Goal: Information Seeking & Learning: Learn about a topic

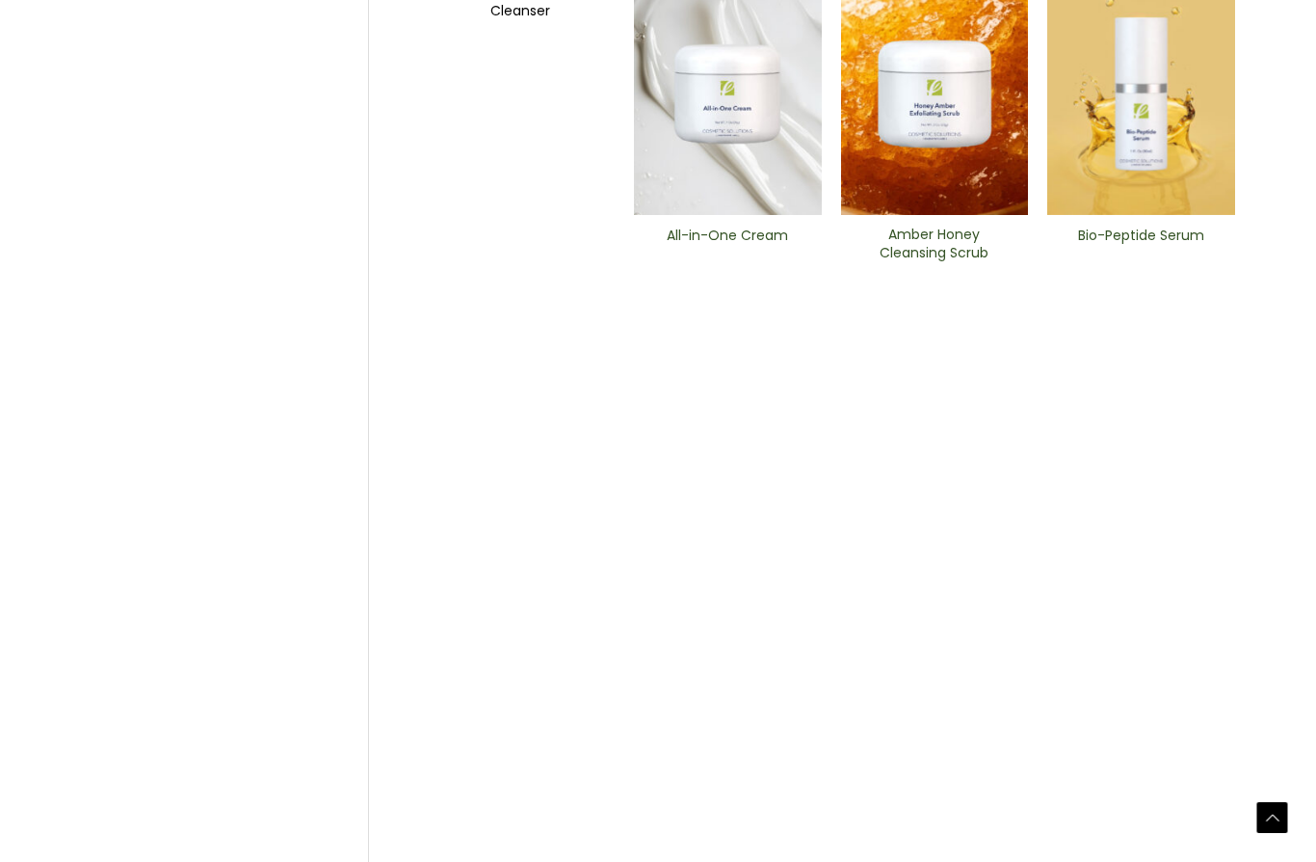
scroll to position [1027, 0]
click at [1156, 262] on h2 "Bio-Peptide ​Serum" at bounding box center [1141, 244] width 155 height 37
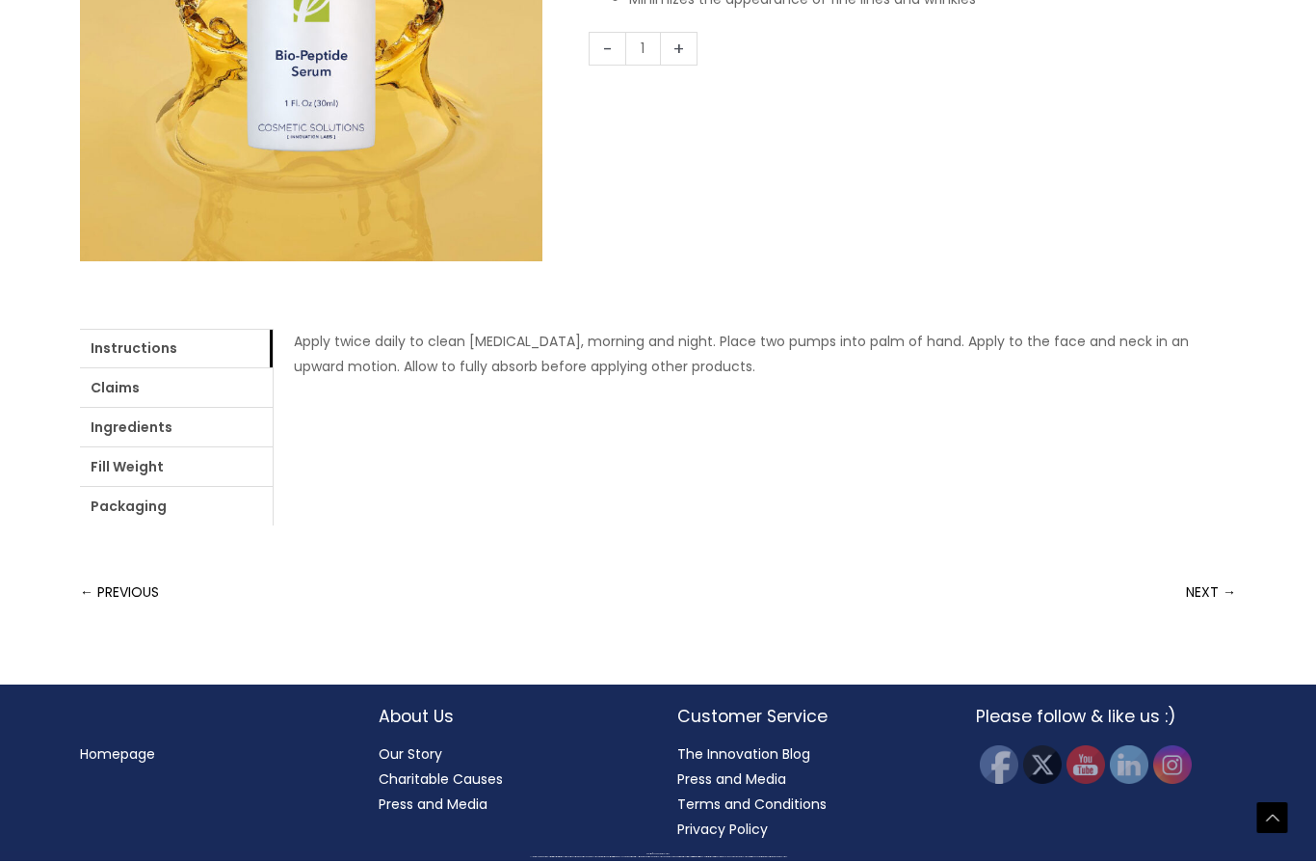
scroll to position [838, 0]
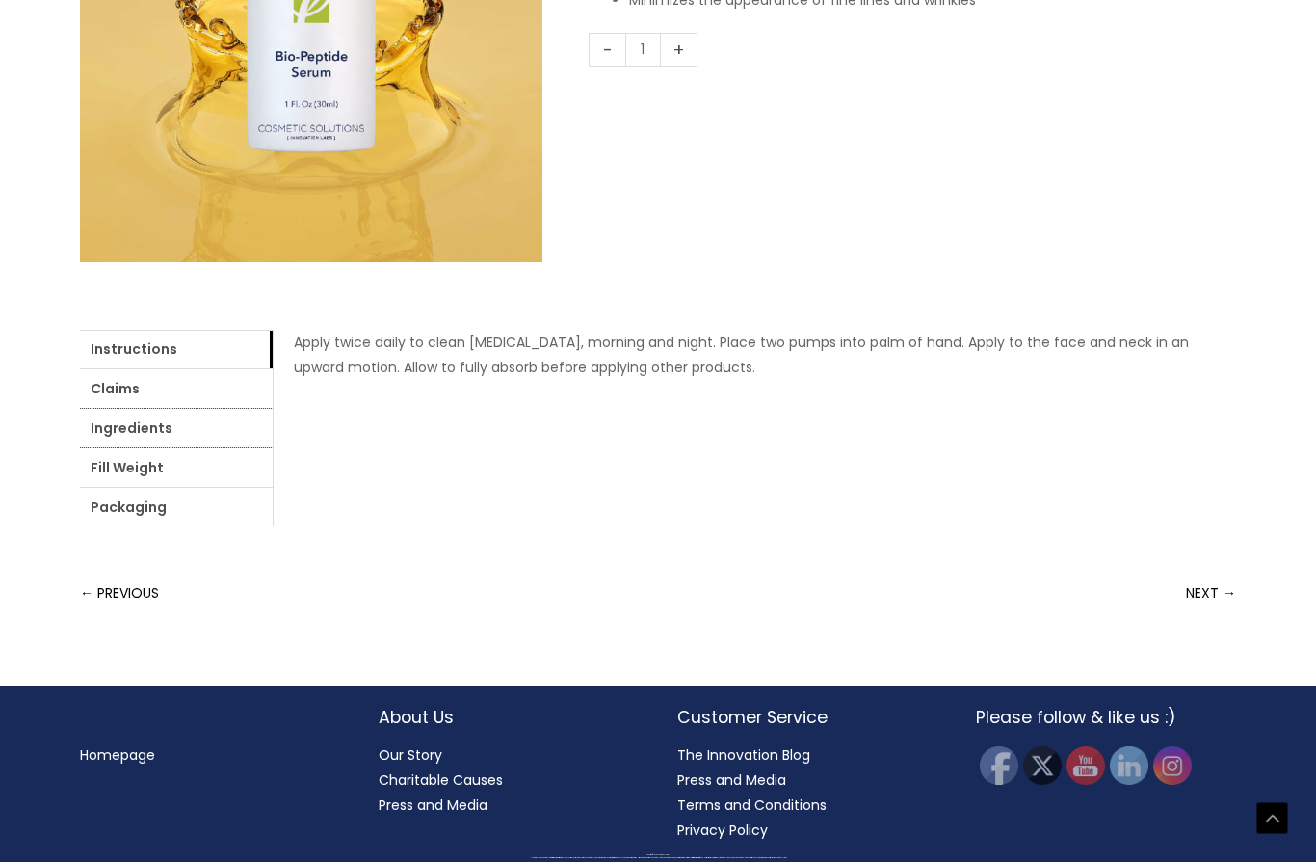
click at [273, 447] on link "Ingredients" at bounding box center [176, 428] width 193 height 39
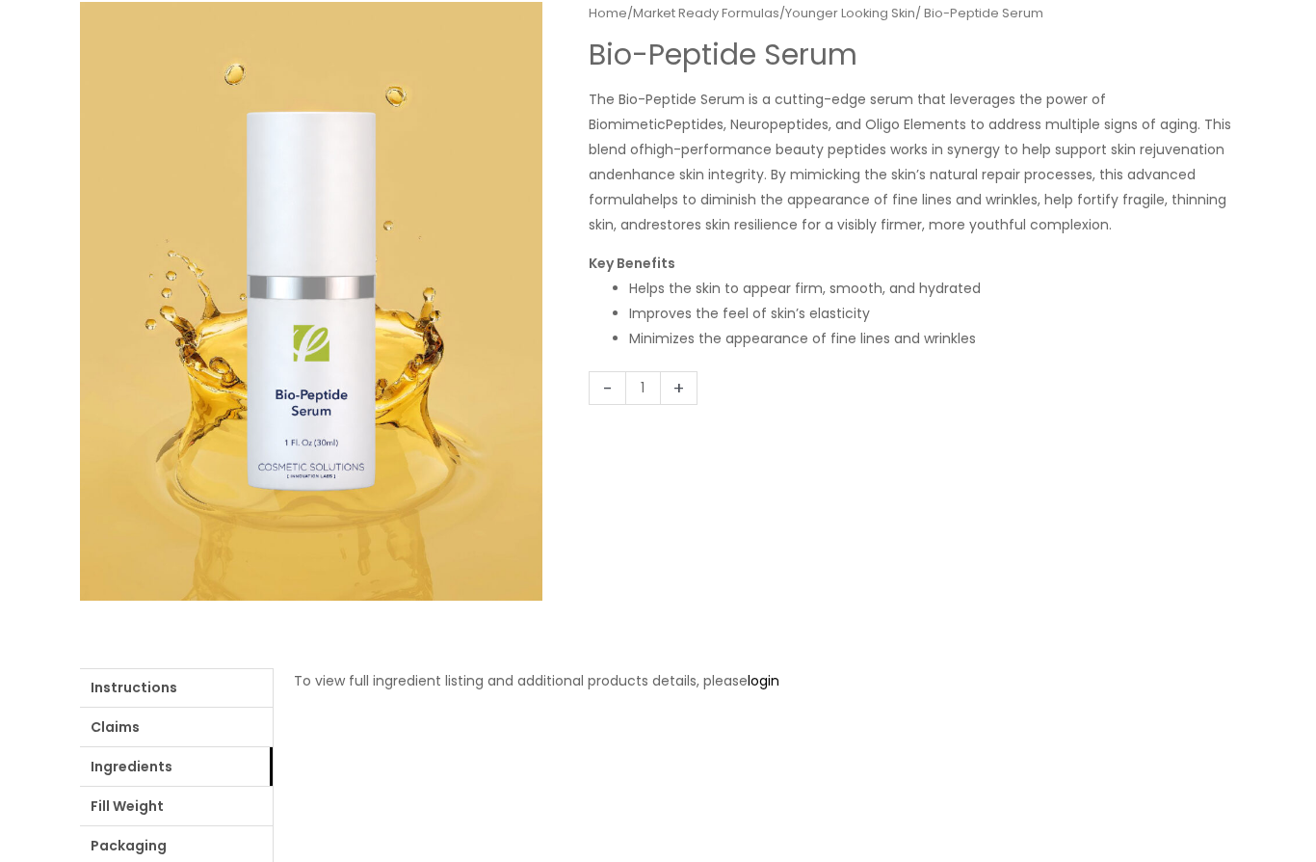
scroll to position [0, 0]
